Goal: Task Accomplishment & Management: Complete application form

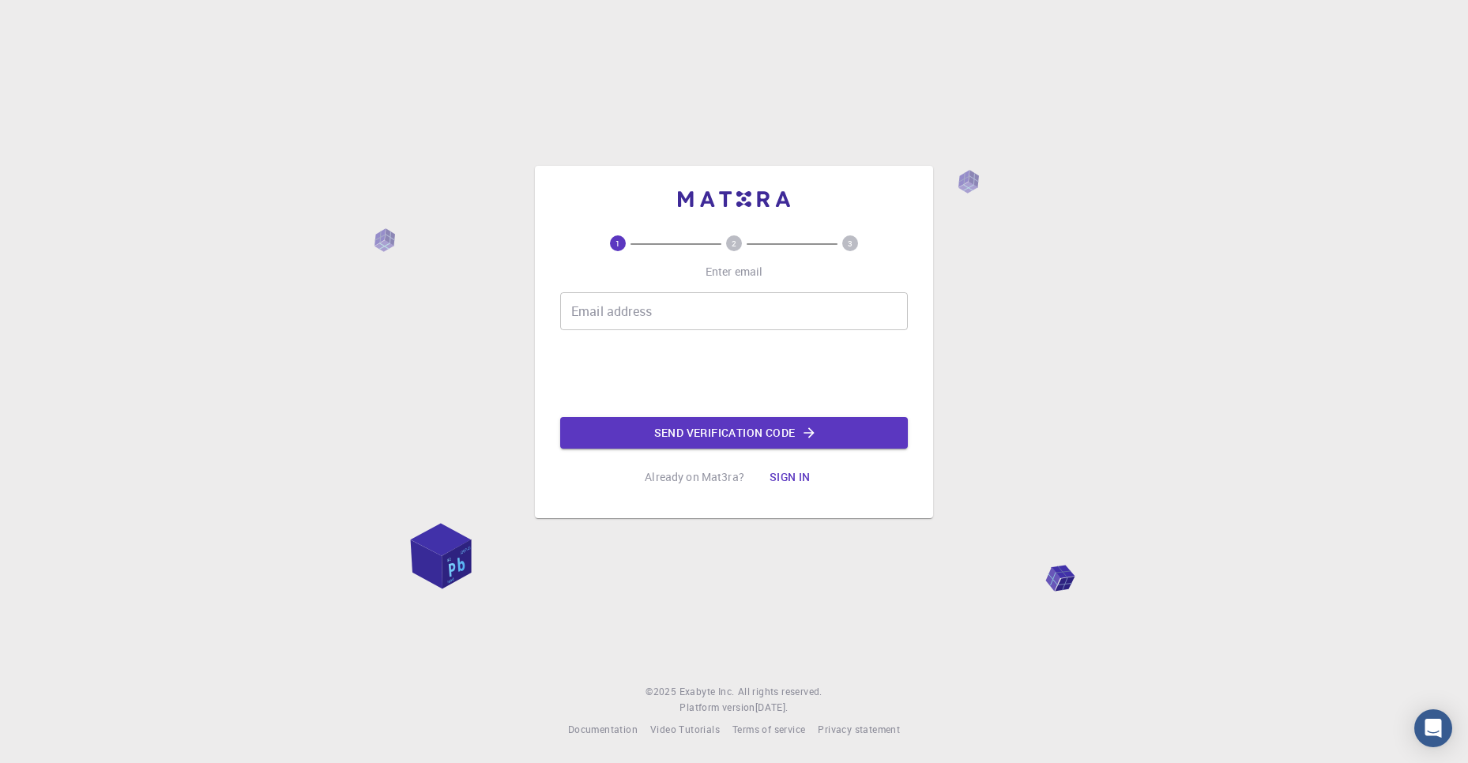
click at [770, 295] on input "Email address" at bounding box center [734, 311] width 348 height 38
click at [733, 322] on input "Email address" at bounding box center [734, 311] width 348 height 38
type input "[EMAIL_ADDRESS][DOMAIN_NAME]"
drag, startPoint x: 780, startPoint y: 433, endPoint x: 755, endPoint y: 421, distance: 27.9
click at [780, 434] on button "Send verification code" at bounding box center [734, 433] width 348 height 32
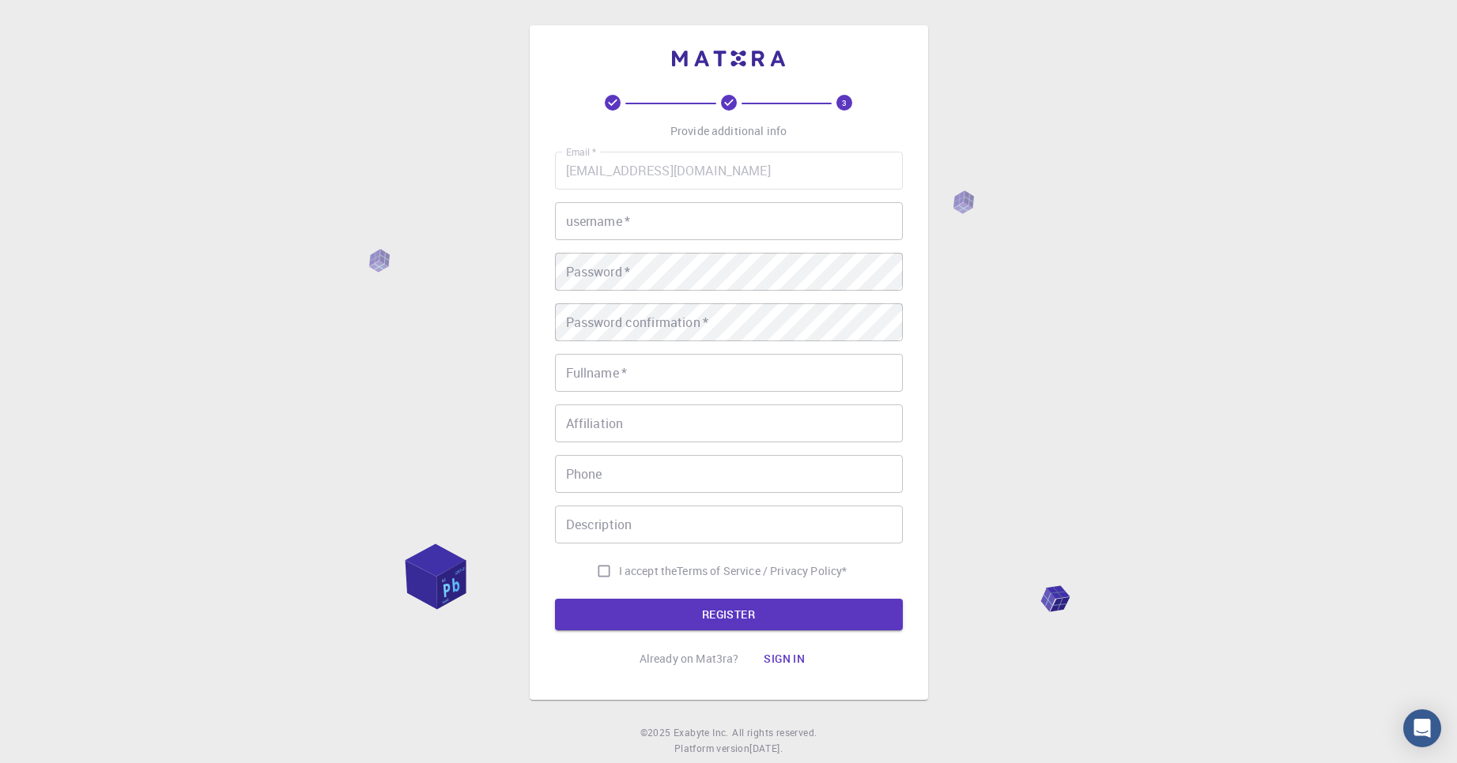
click at [722, 212] on input "username   *" at bounding box center [729, 221] width 348 height 38
type input "[PERSON_NAME]"
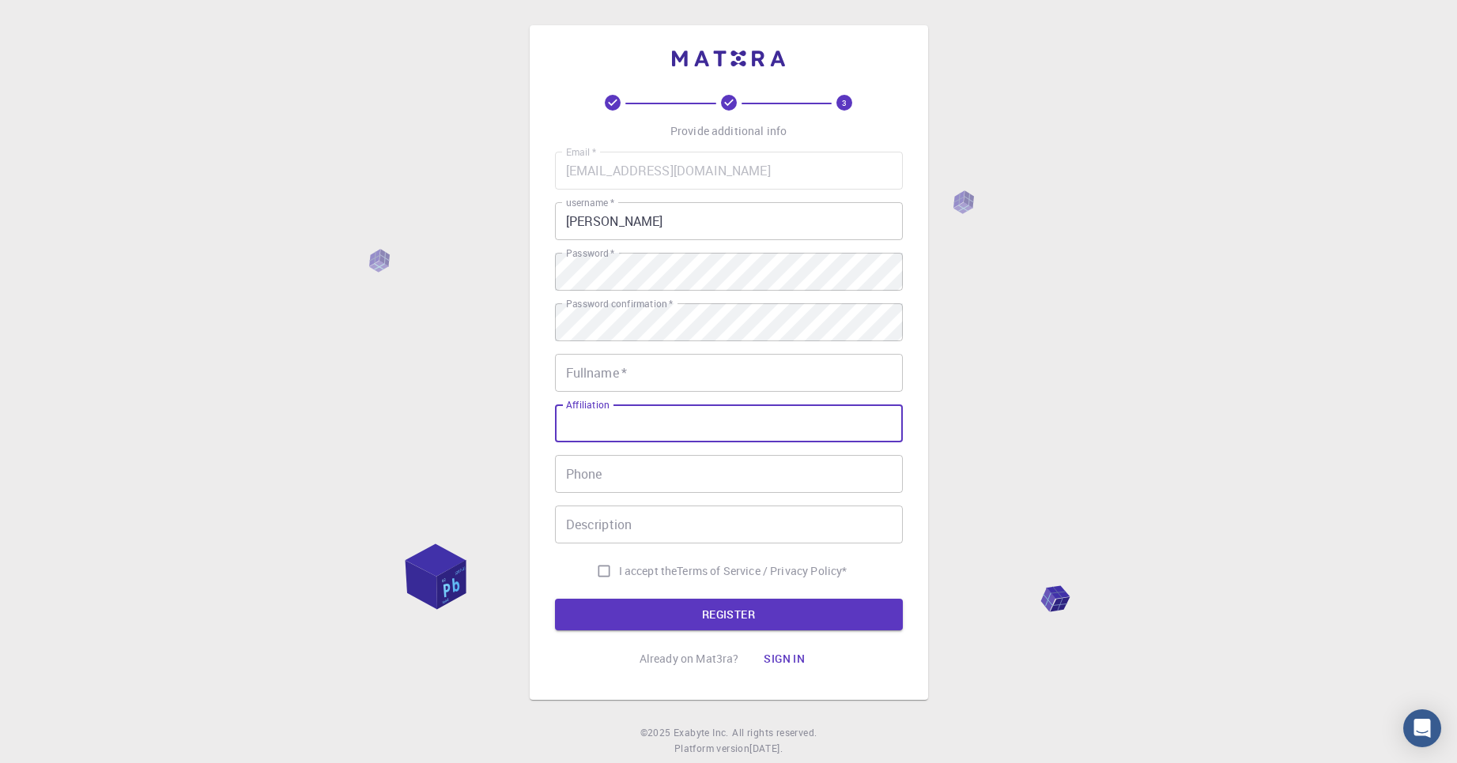
drag, startPoint x: 731, startPoint y: 399, endPoint x: 719, endPoint y: 380, distance: 22.4
click at [729, 396] on div "Email   * [EMAIL_ADDRESS][DOMAIN_NAME] Email   * username   * [PERSON_NAME] use…" at bounding box center [729, 369] width 348 height 435
click at [715, 378] on input "Fullname   *" at bounding box center [729, 373] width 348 height 38
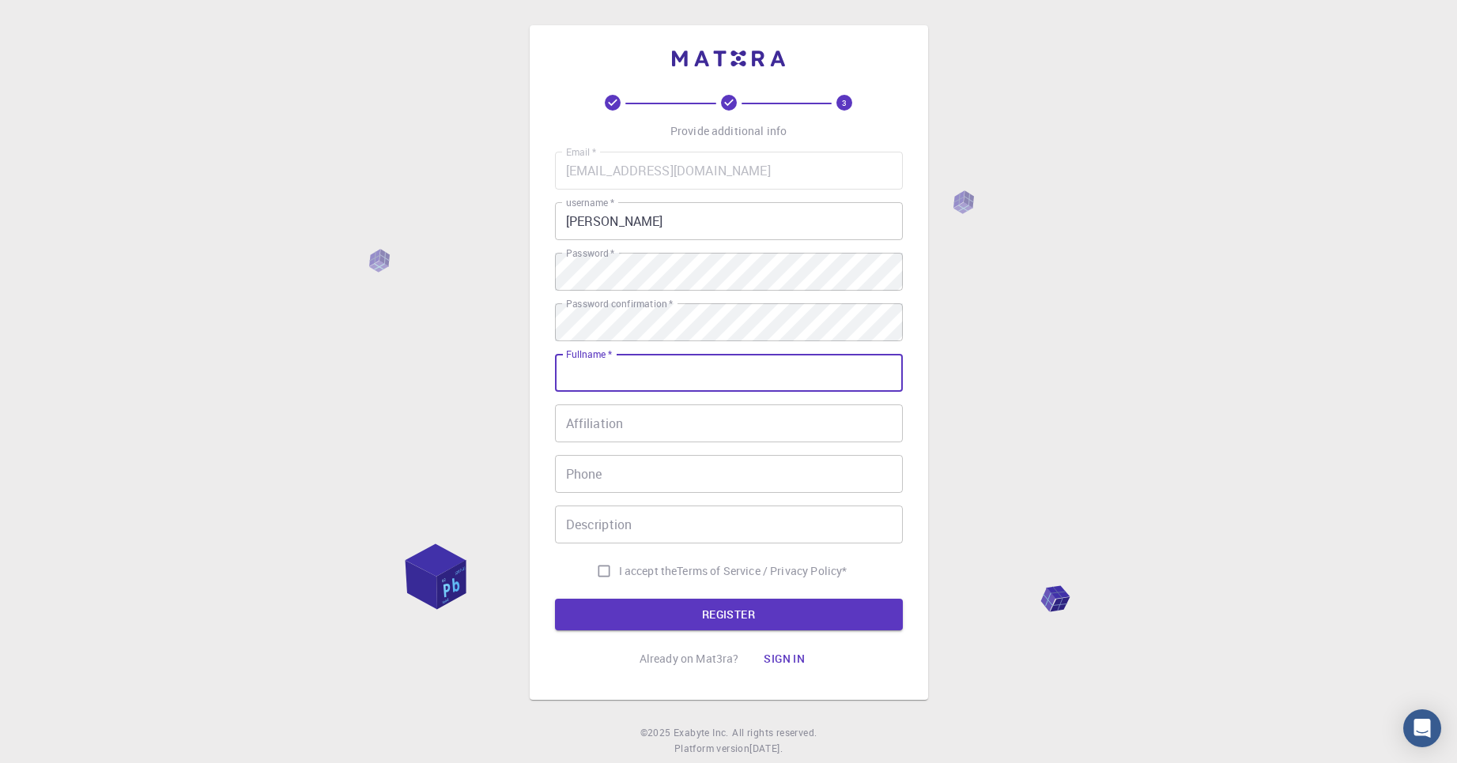
type input "[PERSON_NAME]"
type input "06385800327"
click at [695, 470] on input "06385800327" at bounding box center [729, 474] width 348 height 38
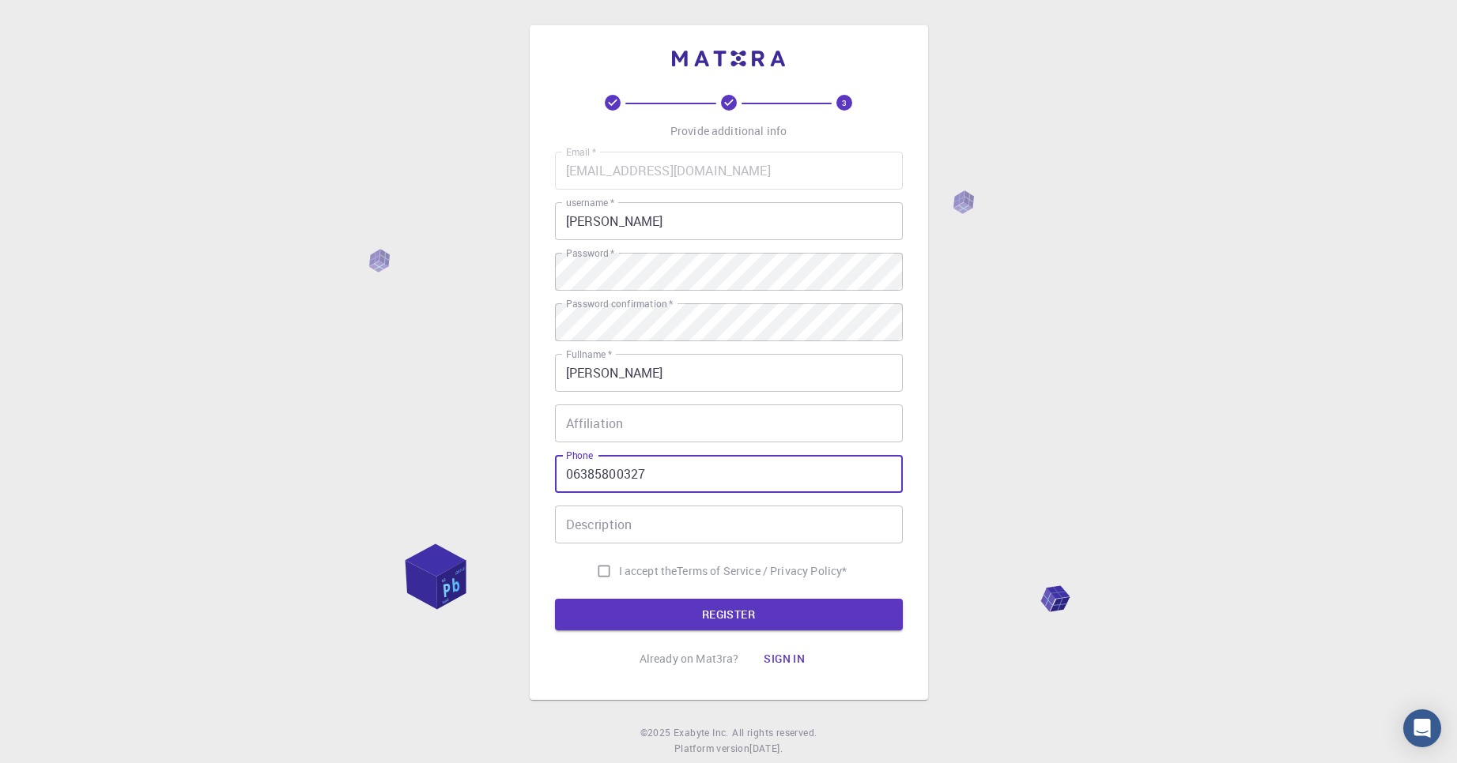
click at [695, 470] on input "06385800327" at bounding box center [729, 474] width 348 height 38
click at [695, 468] on input "06385800327" at bounding box center [729, 474] width 348 height 38
click at [695, 462] on input "06385800327" at bounding box center [729, 474] width 348 height 38
click at [699, 454] on div "Email   * [EMAIL_ADDRESS][DOMAIN_NAME] Email   * username   * [PERSON_NAME] use…" at bounding box center [729, 369] width 348 height 435
click at [699, 478] on input "06385800327" at bounding box center [729, 474] width 348 height 38
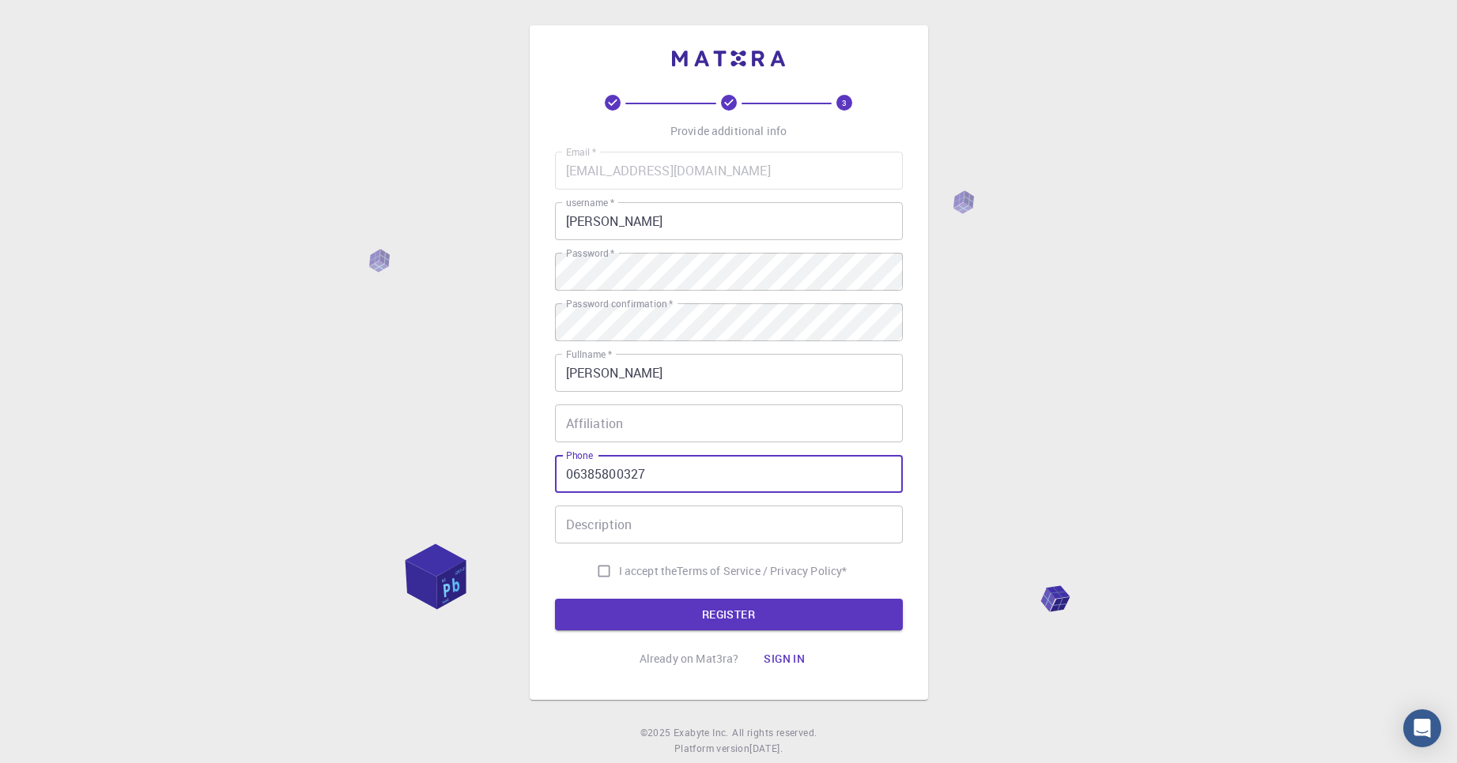
click at [699, 479] on input "06385800327" at bounding box center [729, 474] width 348 height 38
drag, startPoint x: 636, startPoint y: 570, endPoint x: 651, endPoint y: 590, distance: 25.5
click at [638, 574] on span "I accept the" at bounding box center [648, 571] width 58 height 16
click at [619, 574] on input "I accept the Terms of Service / Privacy Policy *" at bounding box center [604, 571] width 30 height 30
checkbox input "true"
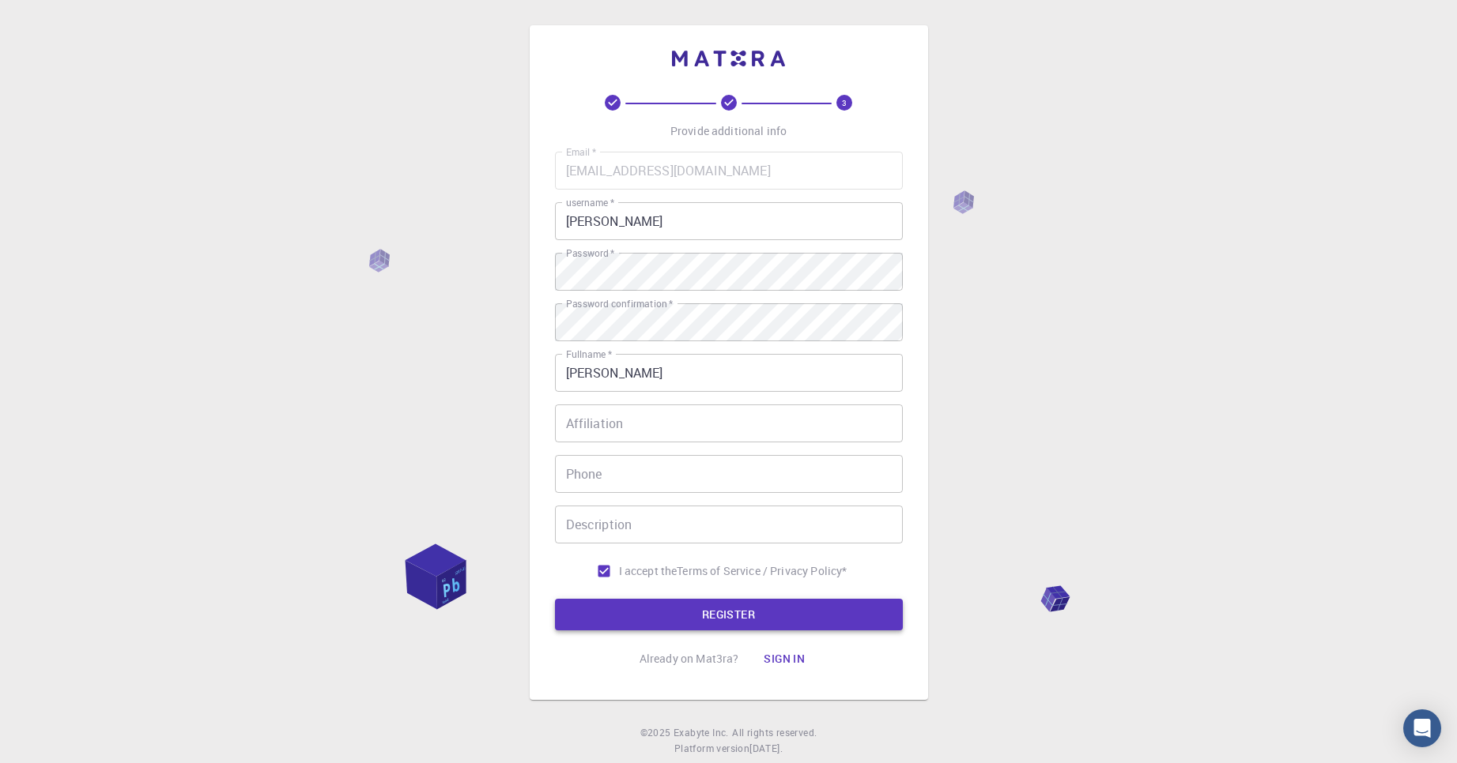
click at [661, 617] on button "REGISTER" at bounding box center [729, 615] width 348 height 32
click at [673, 375] on input "[PERSON_NAME]" at bounding box center [729, 373] width 348 height 38
click at [826, 607] on button "REGISTER" at bounding box center [729, 615] width 348 height 32
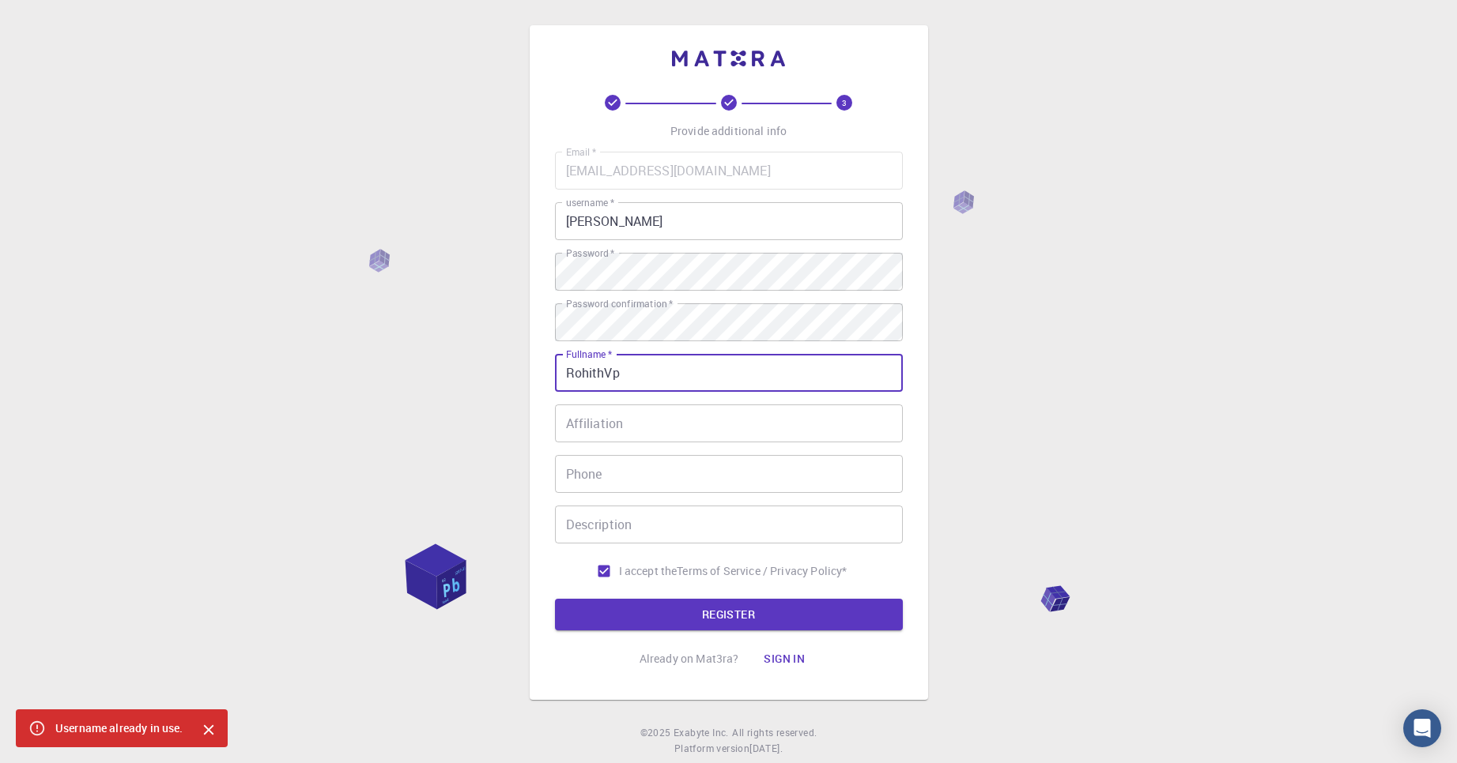
click at [666, 371] on input "RohithVp" at bounding box center [729, 373] width 348 height 38
click at [667, 369] on input "RohithVp" at bounding box center [729, 373] width 348 height 38
click at [640, 375] on input "RohithVp0301" at bounding box center [729, 373] width 348 height 38
click at [679, 377] on input "RohithVp0301" at bounding box center [729, 373] width 348 height 38
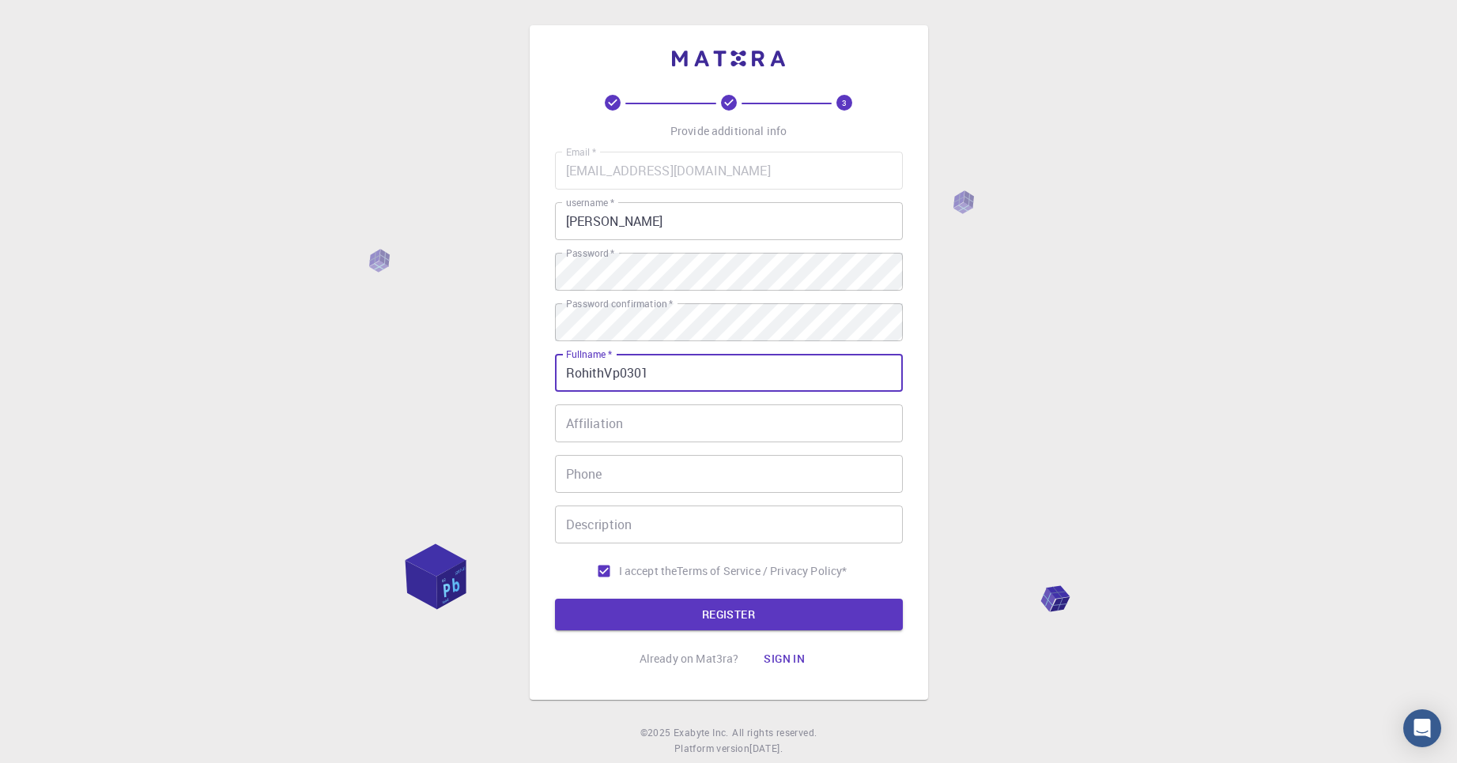
click at [678, 378] on input "RohithVp0301" at bounding box center [729, 373] width 348 height 38
drag, startPoint x: 615, startPoint y: 375, endPoint x: 643, endPoint y: 368, distance: 28.6
click at [617, 375] on input "RohithVp13" at bounding box center [729, 373] width 348 height 38
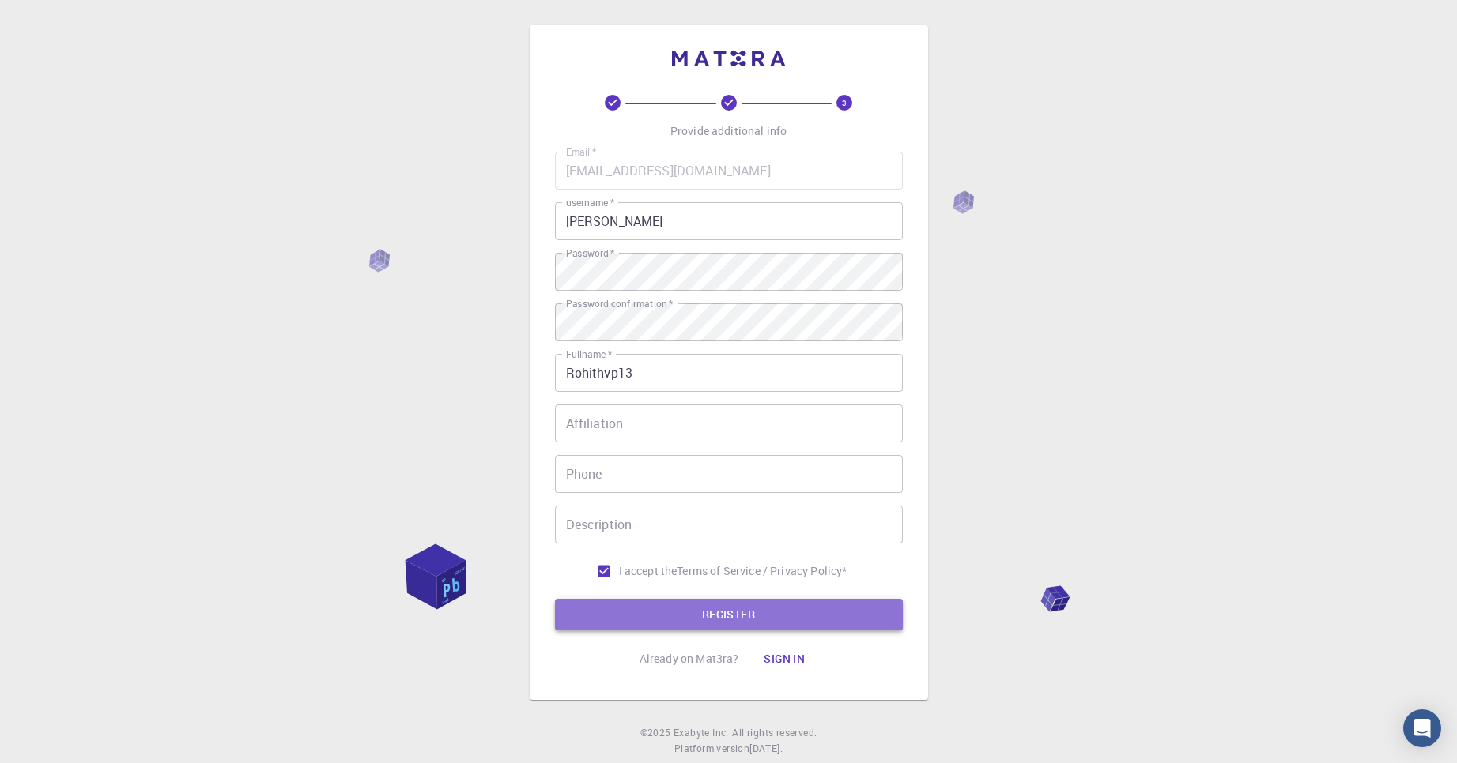
click at [786, 605] on button "REGISTER" at bounding box center [729, 615] width 348 height 32
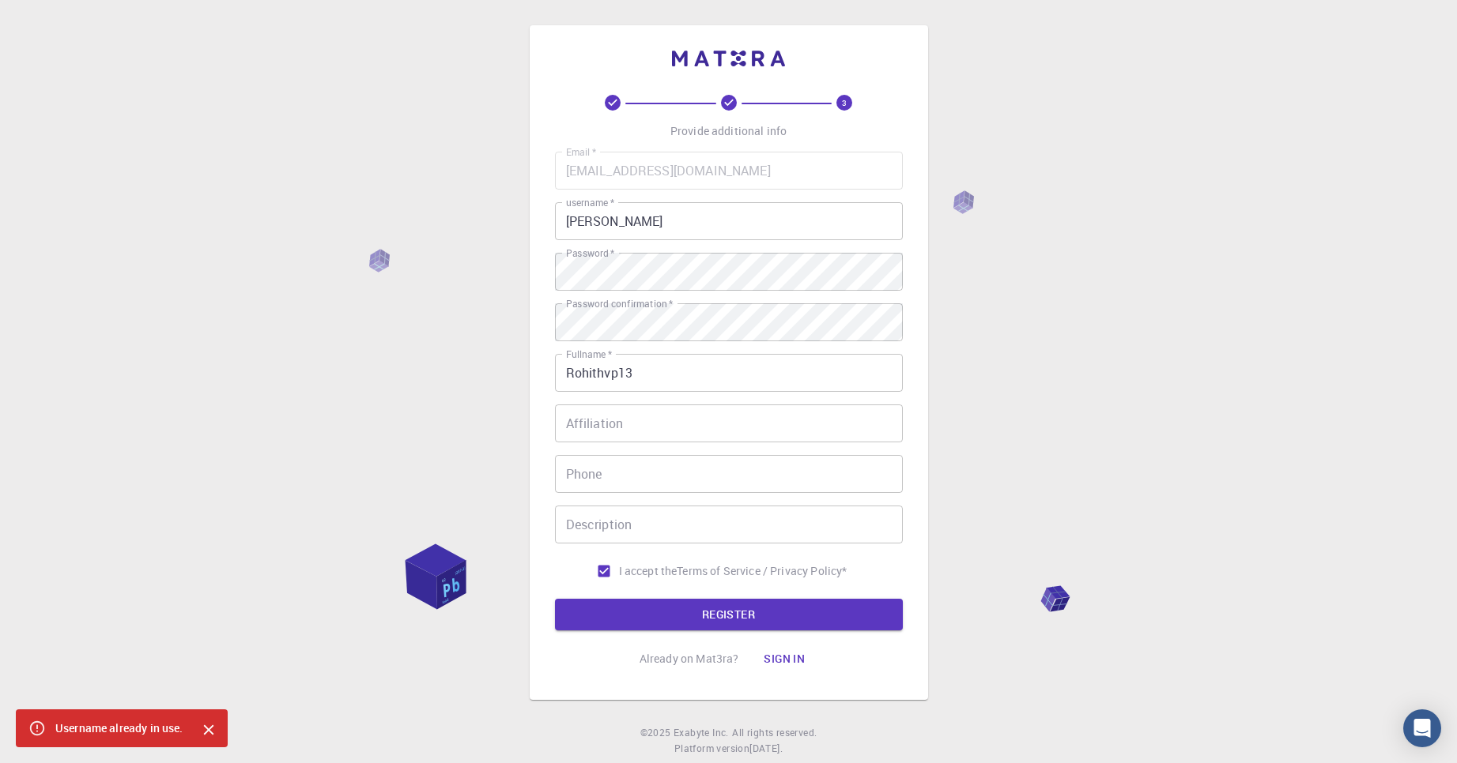
click at [636, 370] on input "Rohithvp13" at bounding box center [729, 373] width 348 height 38
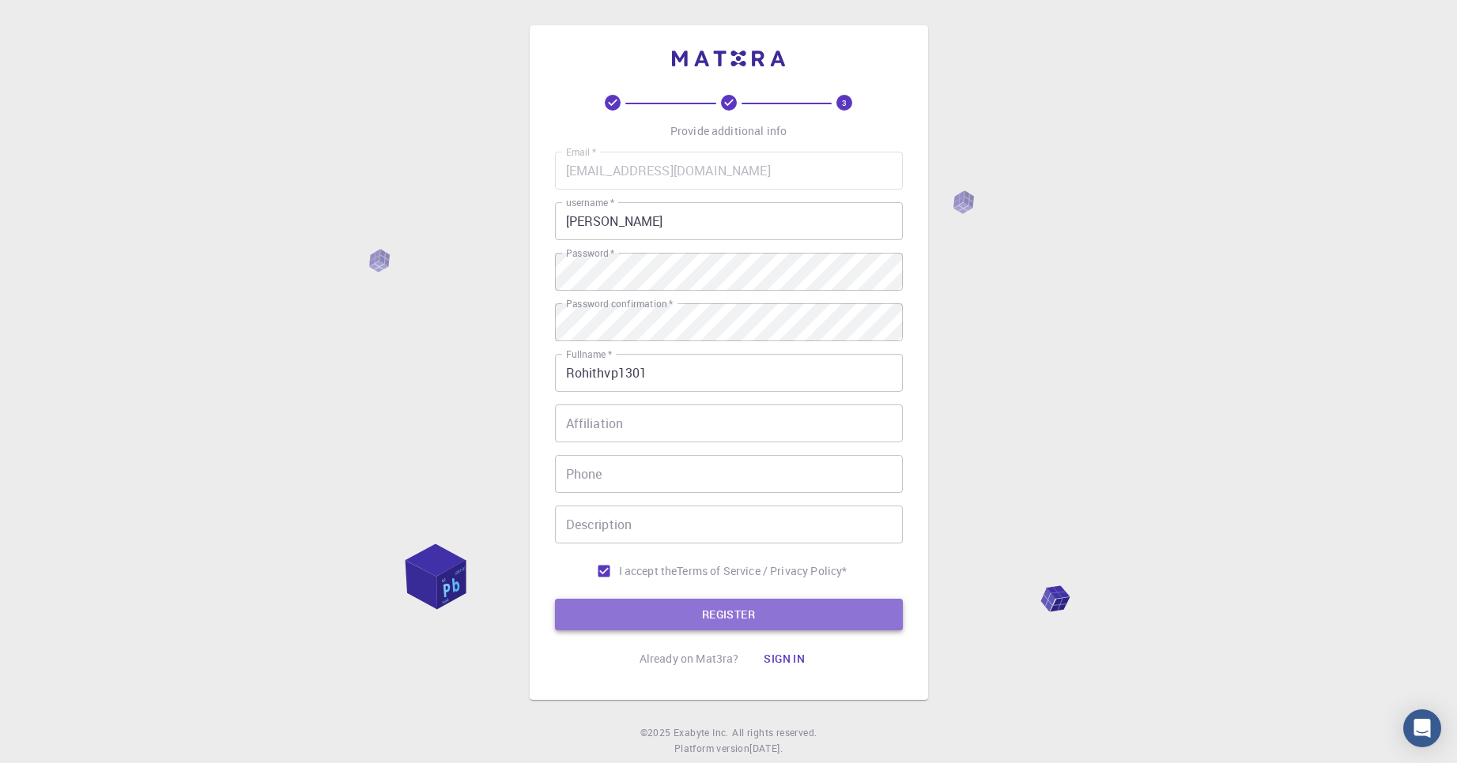
click at [695, 609] on button "REGISTER" at bounding box center [729, 615] width 348 height 32
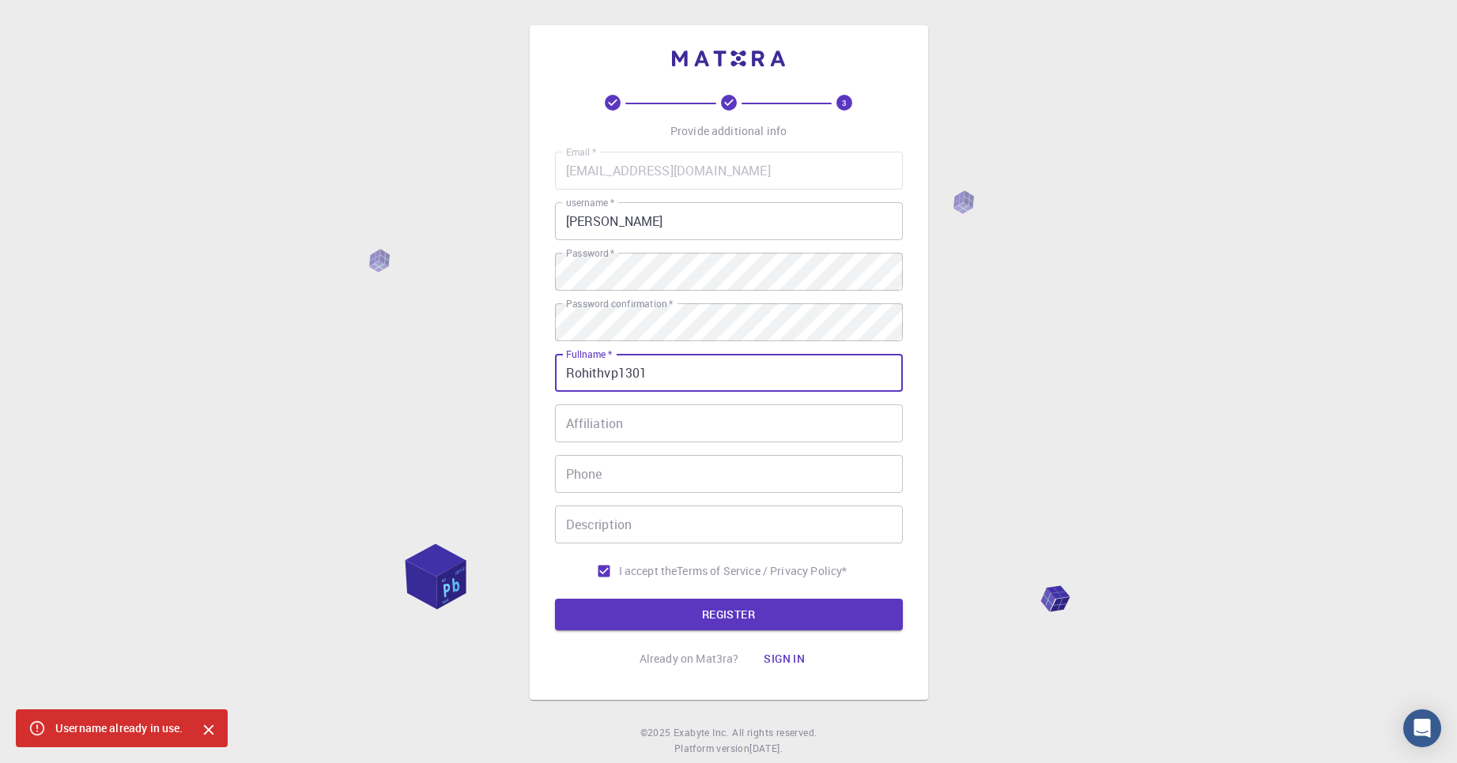
click at [658, 372] on input "Rohithvp1301" at bounding box center [729, 373] width 348 height 38
click at [658, 373] on input "Rohithvp1301" at bounding box center [729, 373] width 348 height 38
type input "[PERSON_NAME]"
click at [628, 228] on input "[PERSON_NAME]" at bounding box center [729, 221] width 348 height 38
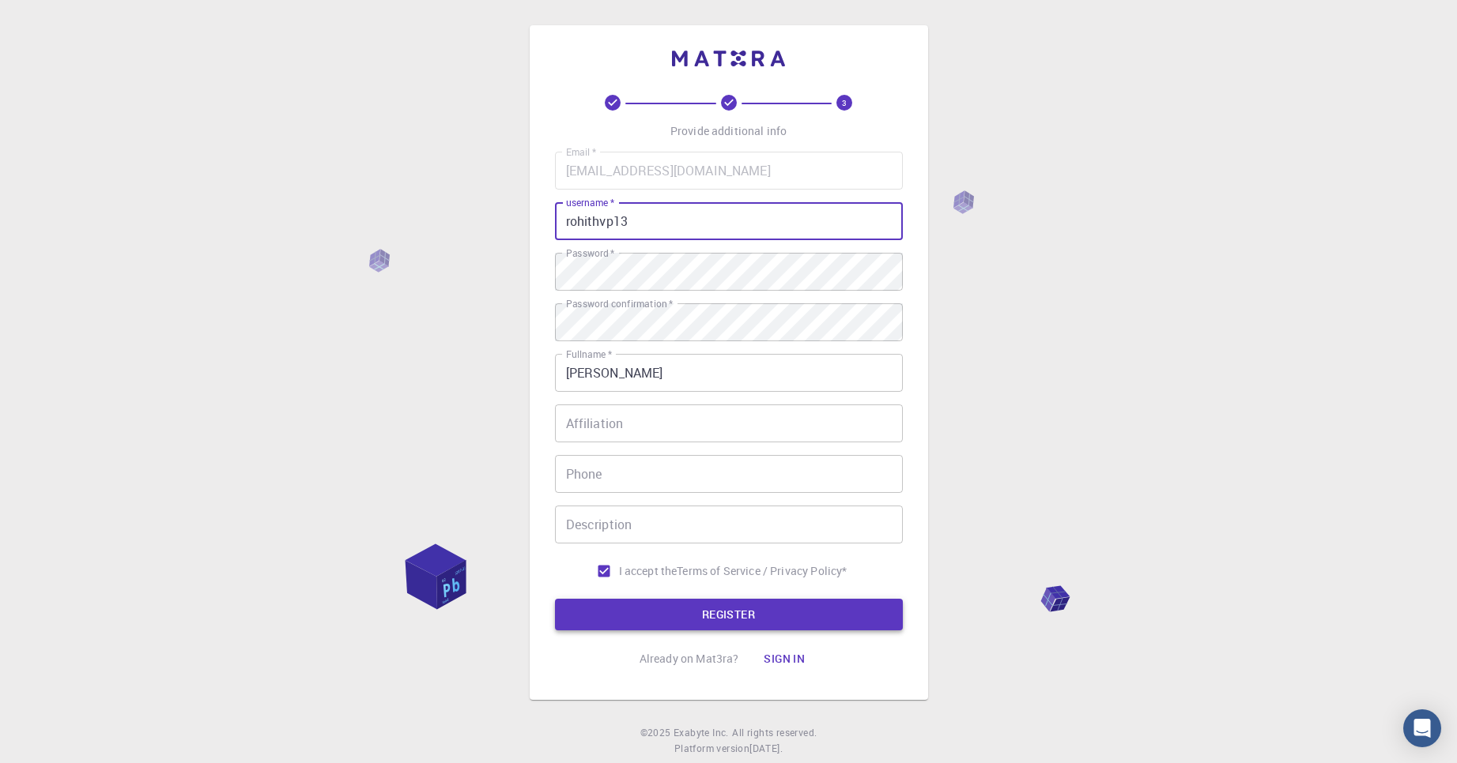
type input "rohithvp13"
click at [778, 624] on button "REGISTER" at bounding box center [729, 615] width 348 height 32
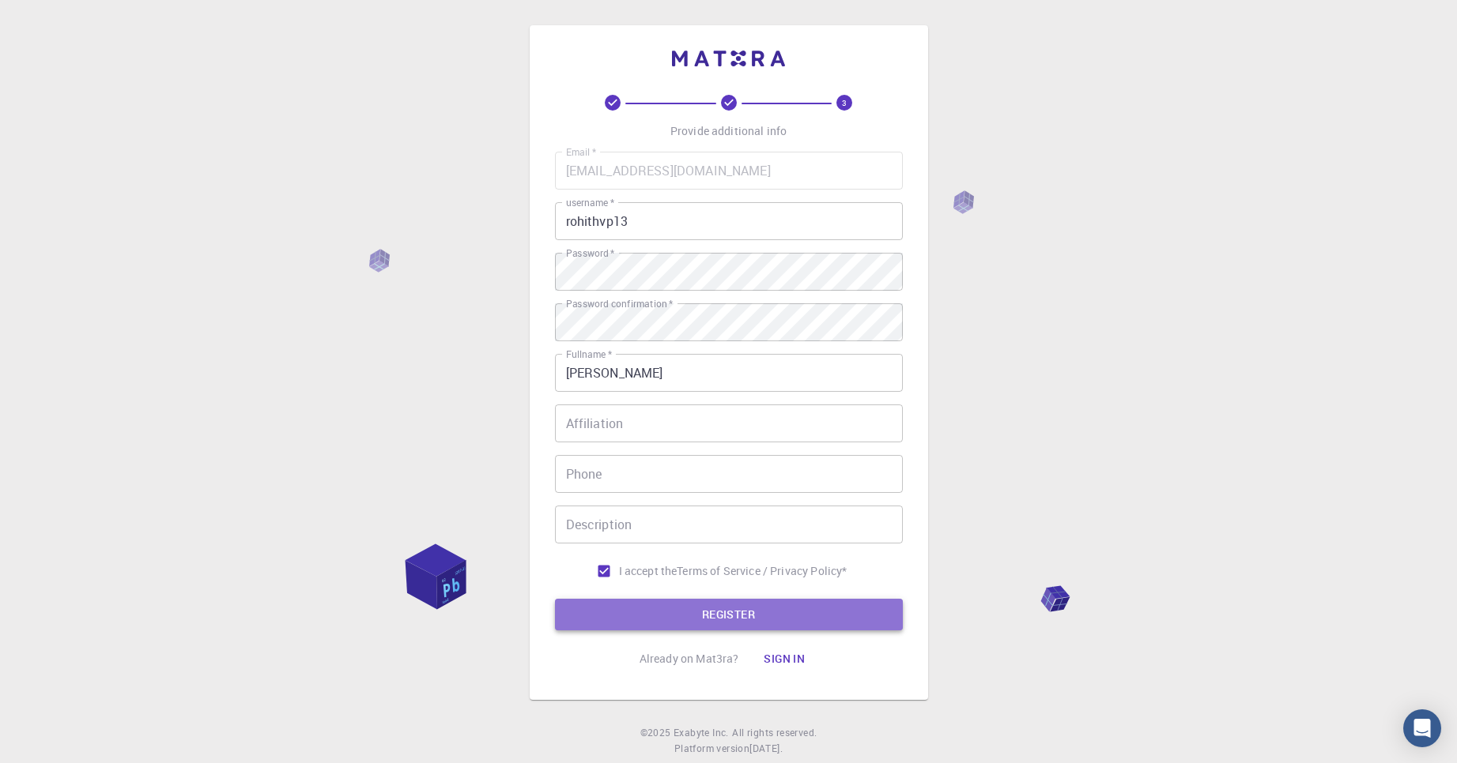
click at [763, 631] on button "REGISTER" at bounding box center [729, 615] width 348 height 32
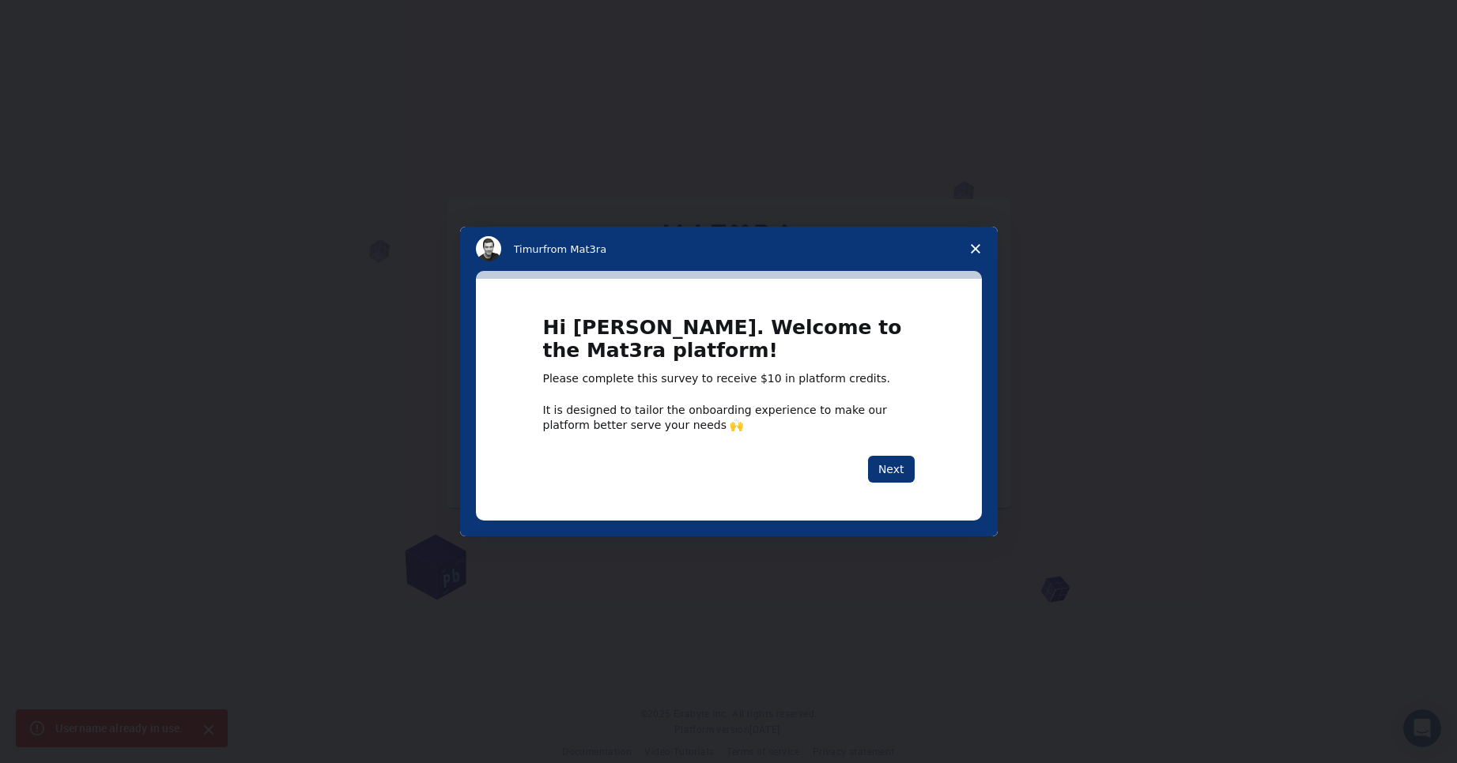
click at [977, 256] on span "Close survey" at bounding box center [975, 249] width 44 height 44
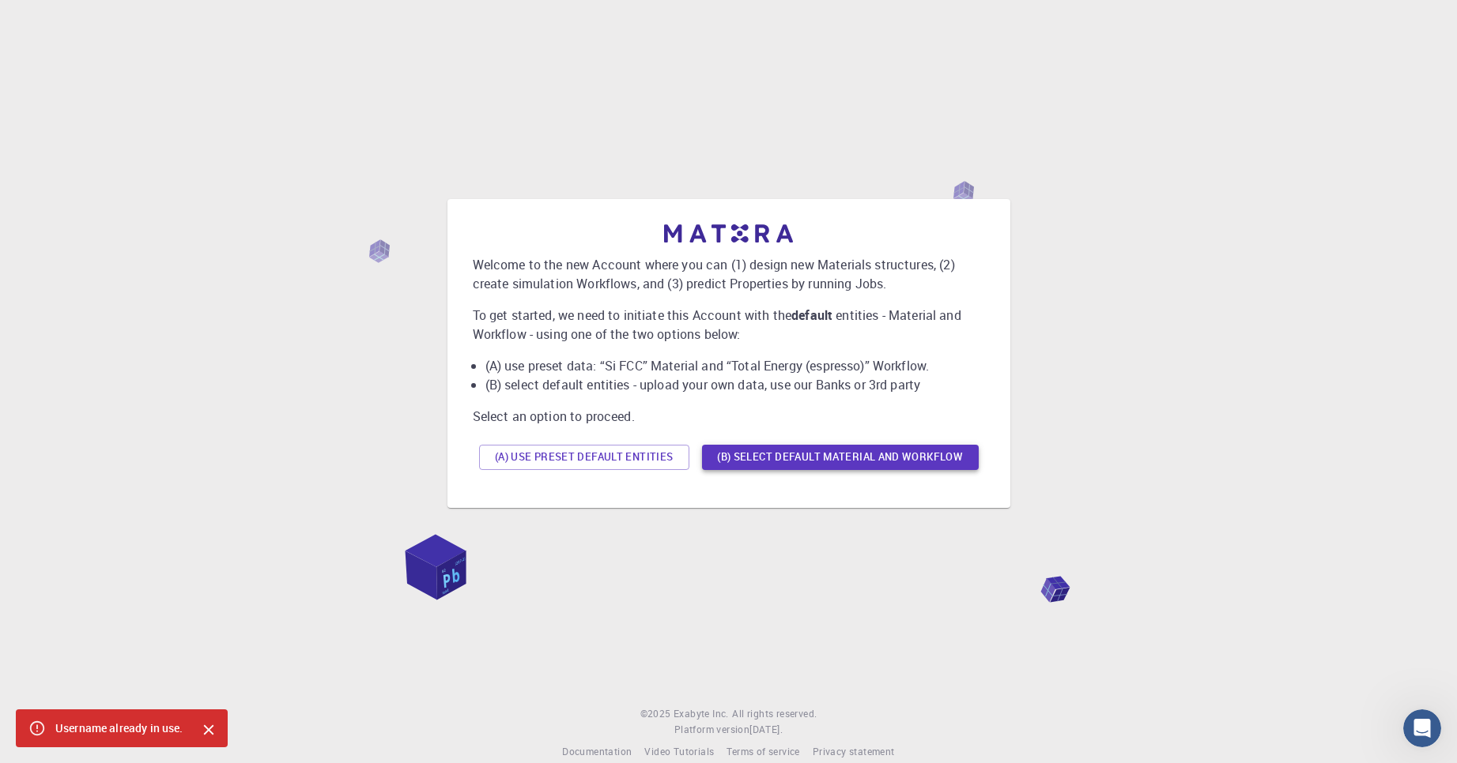
click at [728, 462] on button "(B) Select default material and workflow" at bounding box center [840, 457] width 277 height 25
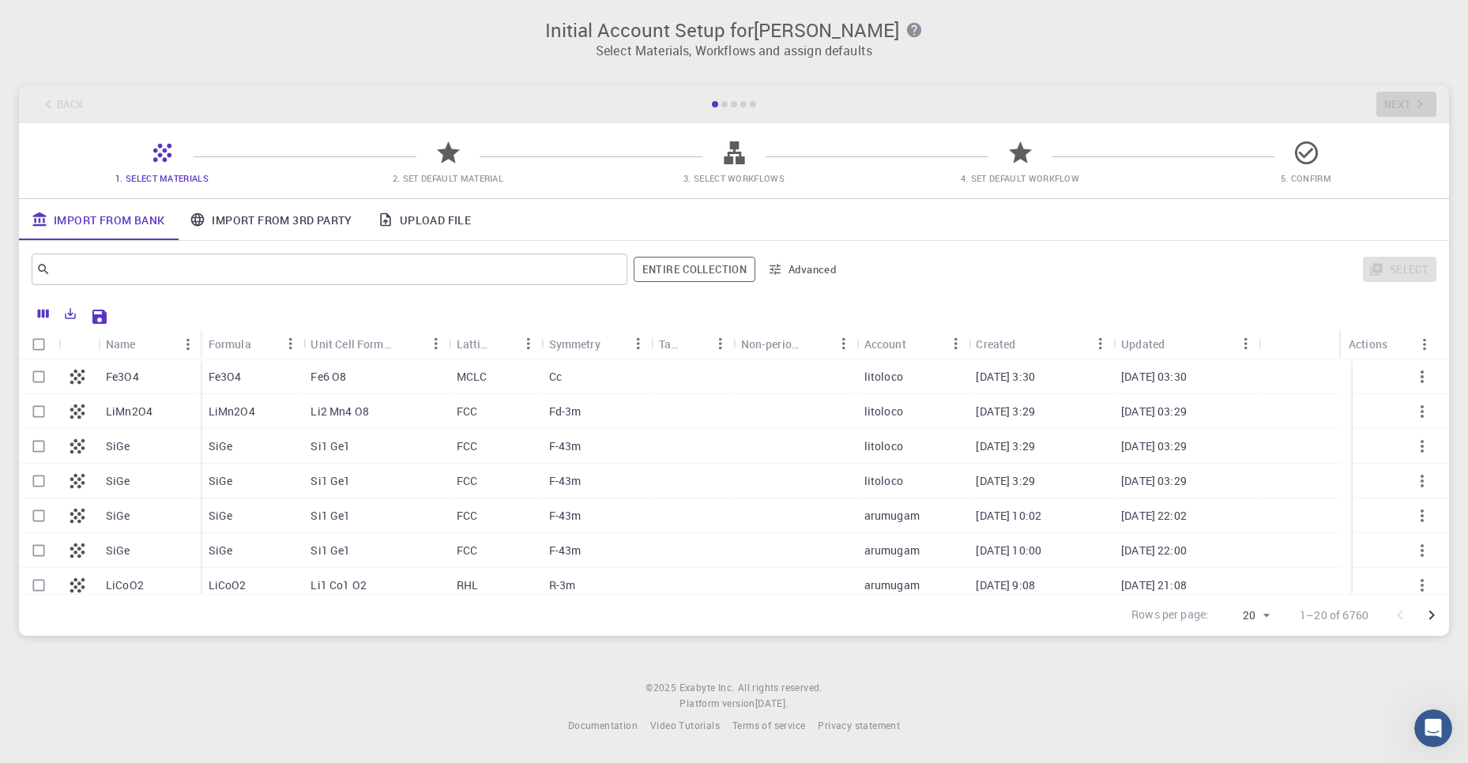
click at [739, 171] on span "3. Select Workflows" at bounding box center [733, 178] width 273 height 16
click at [730, 165] on icon at bounding box center [735, 153] width 28 height 28
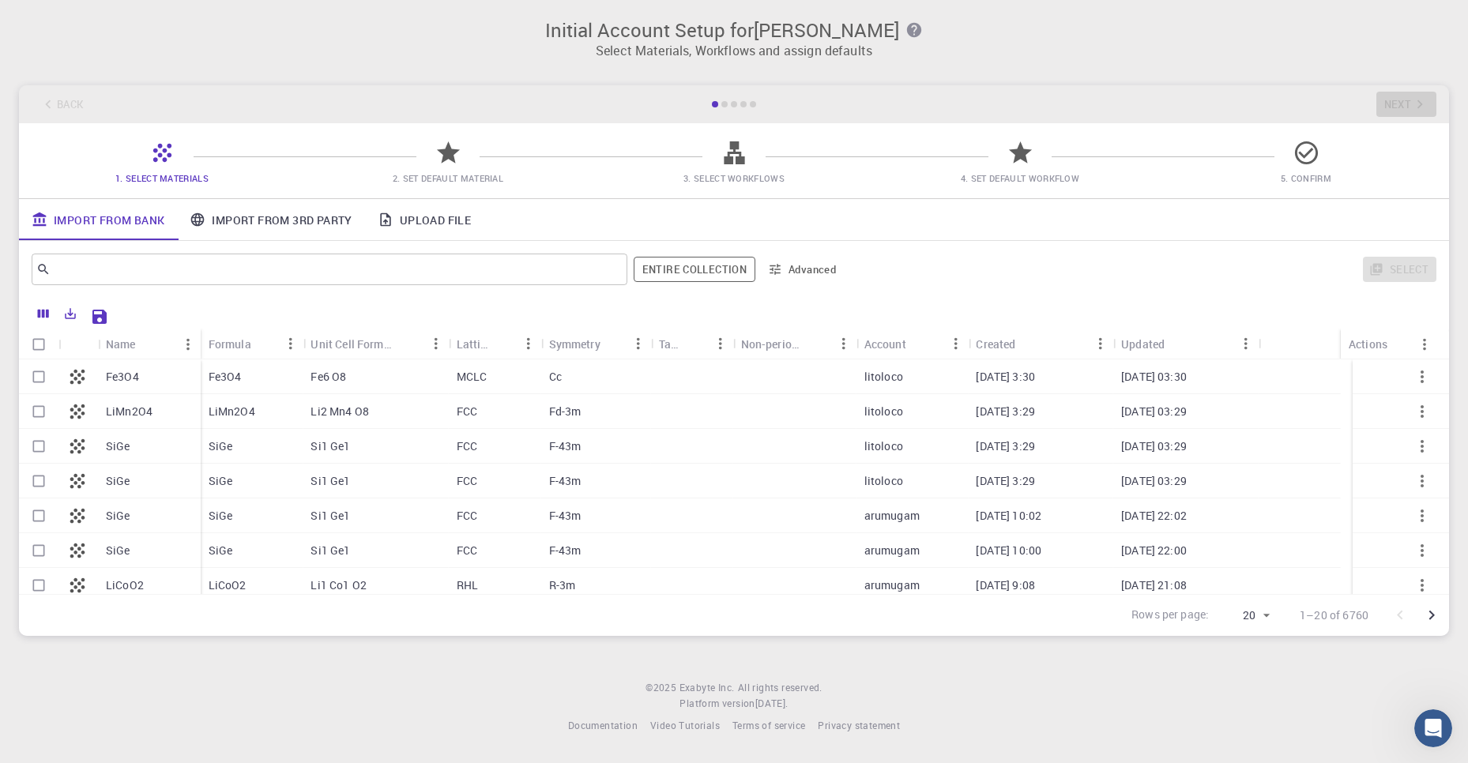
click at [730, 165] on icon at bounding box center [735, 153] width 28 height 28
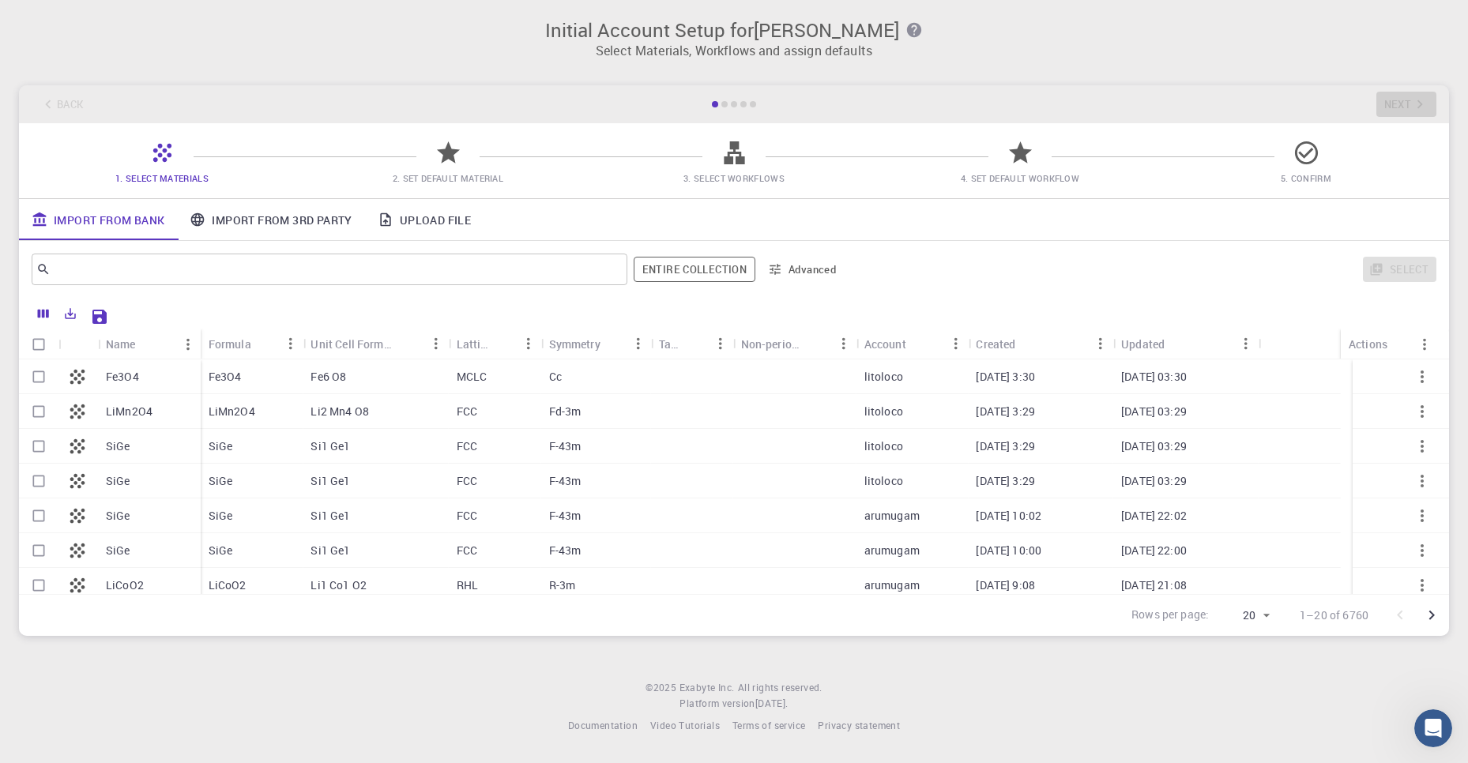
click at [730, 165] on icon at bounding box center [735, 153] width 28 height 28
